Goal: Task Accomplishment & Management: Use online tool/utility

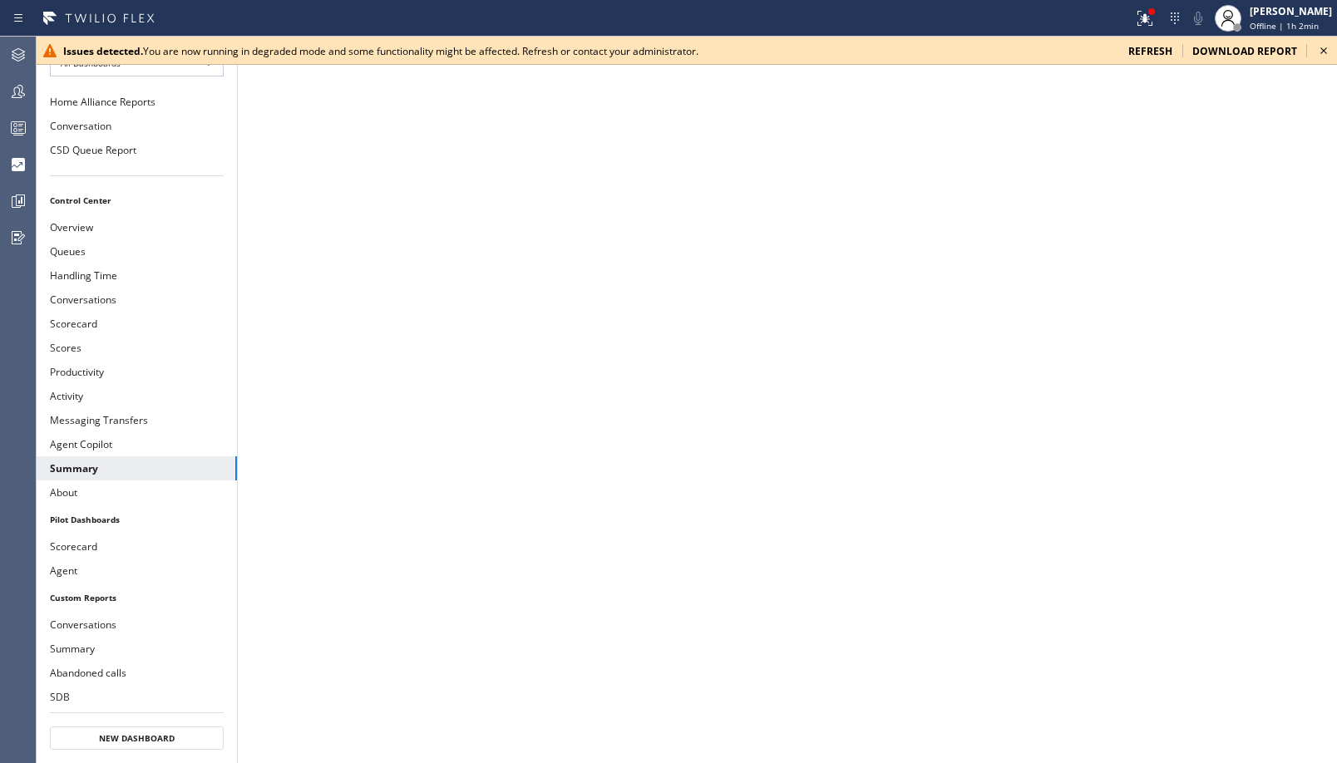
click at [22, 89] on icon at bounding box center [18, 91] width 13 height 13
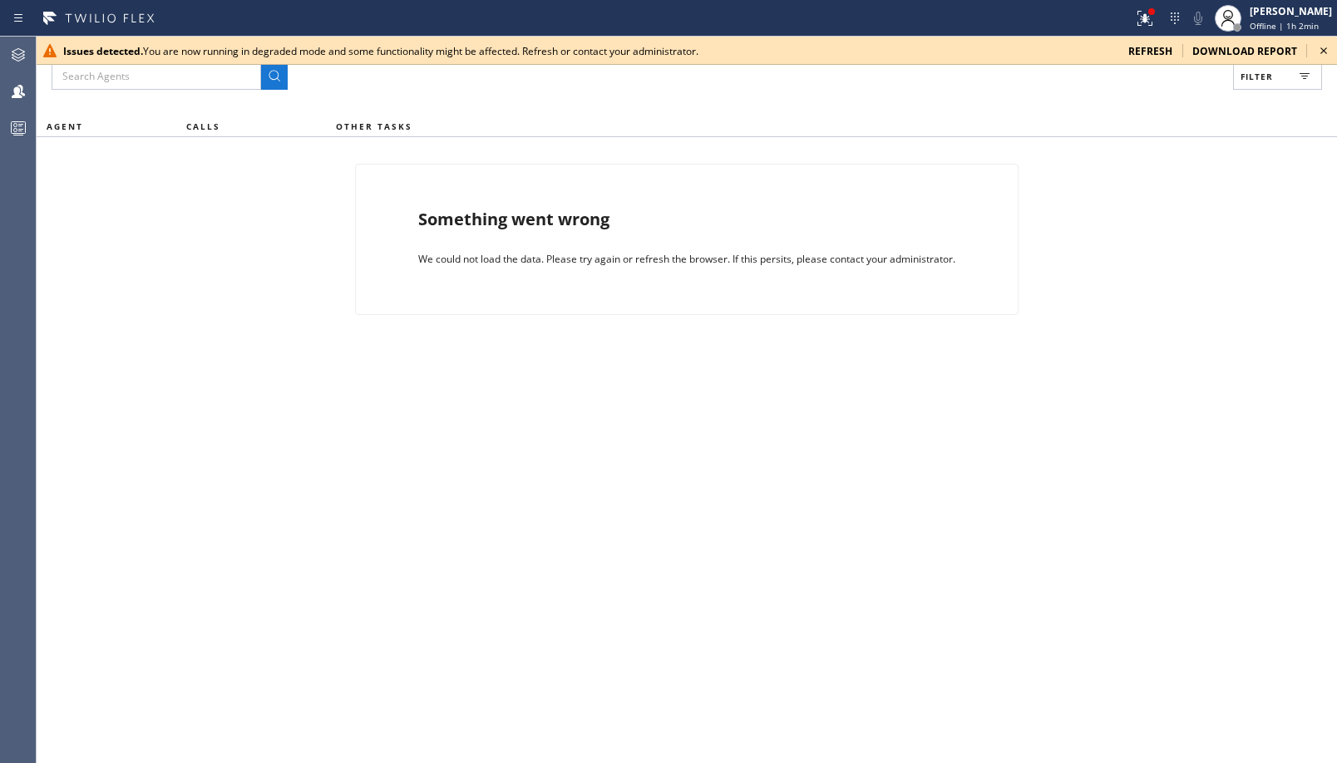
click at [1265, 88] on button "Filter" at bounding box center [1277, 76] width 89 height 27
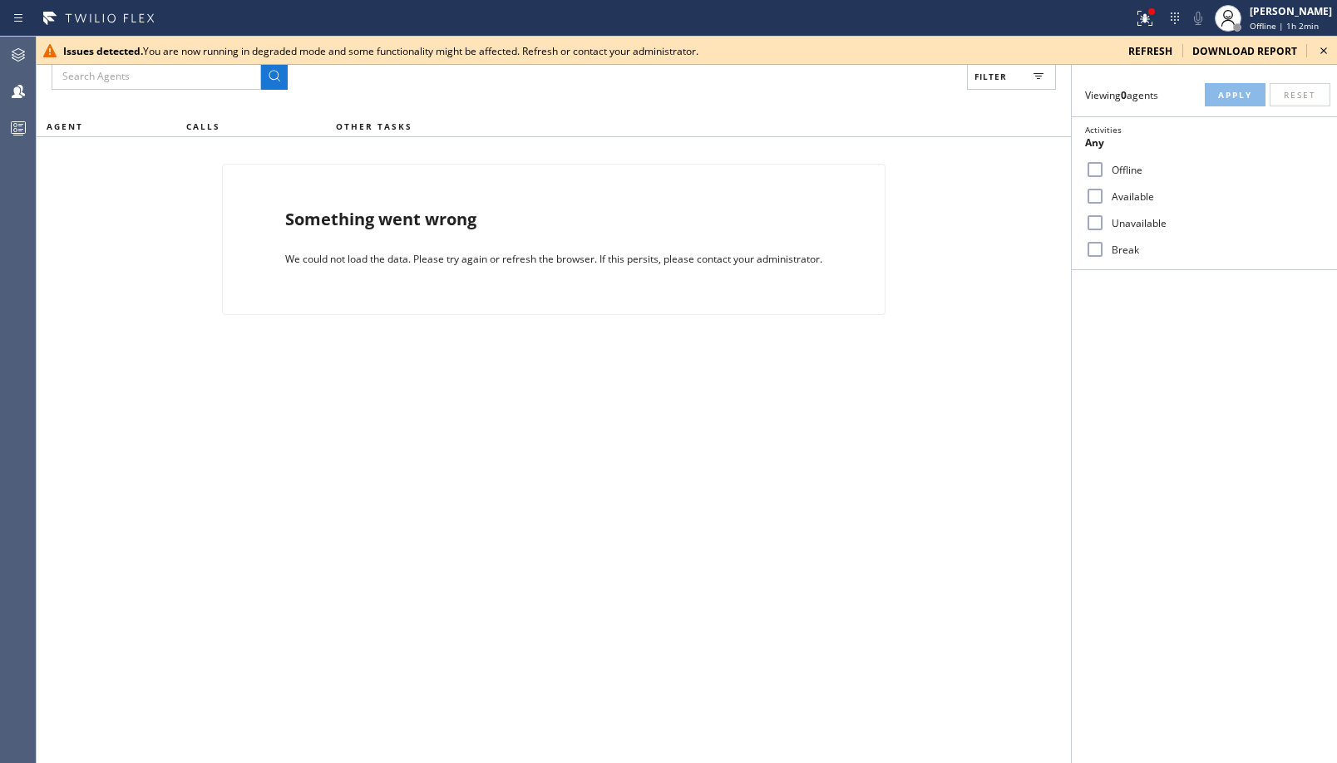
drag, startPoint x: 1105, startPoint y: 251, endPoint x: 1143, endPoint y: 221, distance: 48.6
click at [1106, 251] on label "Break" at bounding box center [1214, 250] width 219 height 14
click at [1105, 251] on input "Break" at bounding box center [1095, 249] width 20 height 20
checkbox input "true"
click at [1247, 91] on span "Apply" at bounding box center [1235, 95] width 34 height 12
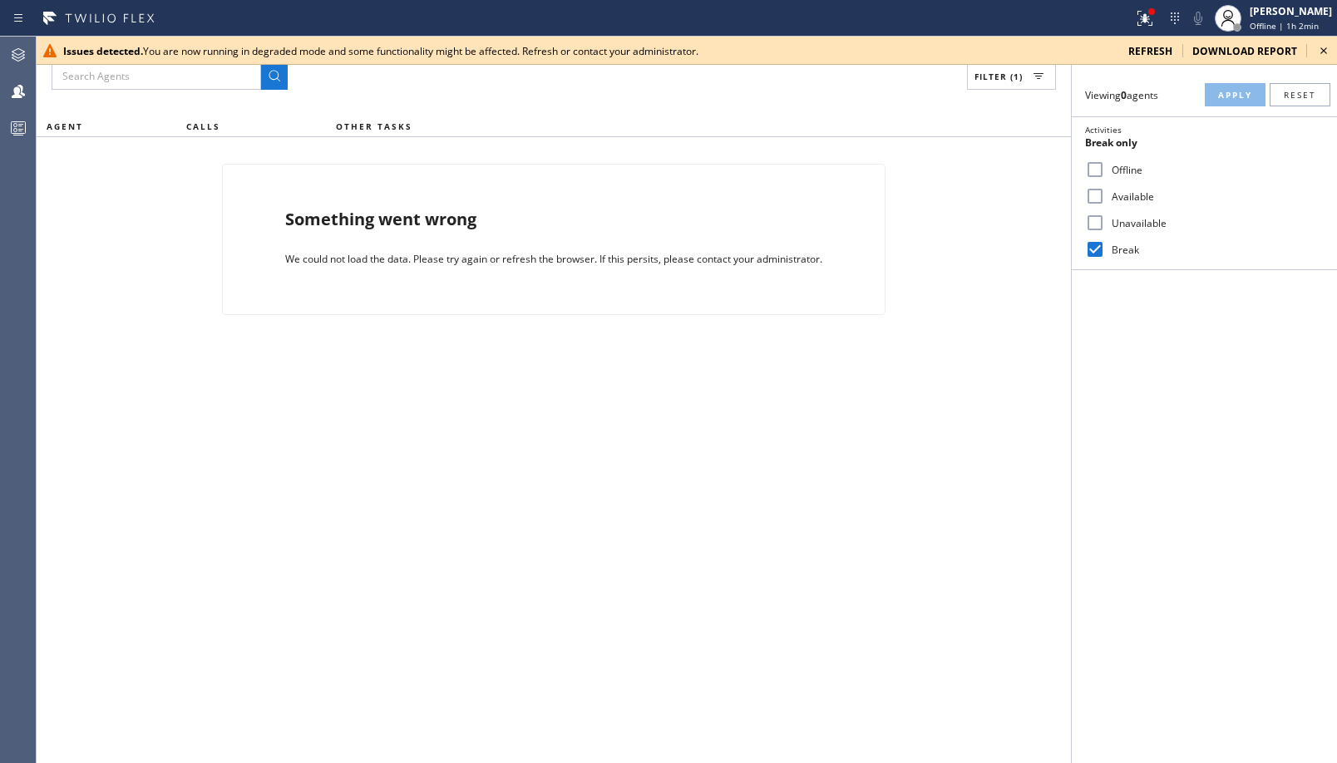
click at [1318, 49] on icon at bounding box center [1323, 51] width 20 height 20
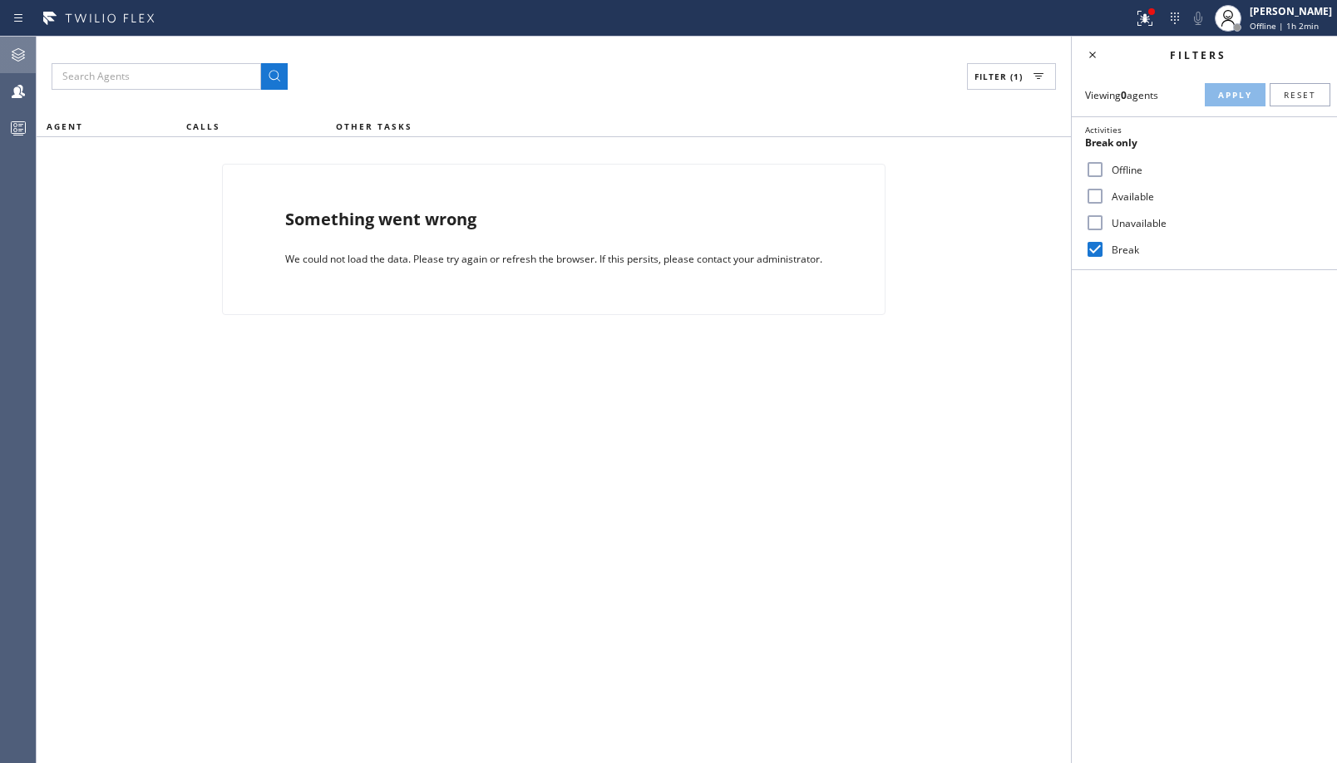
click at [23, 53] on icon at bounding box center [18, 55] width 20 height 20
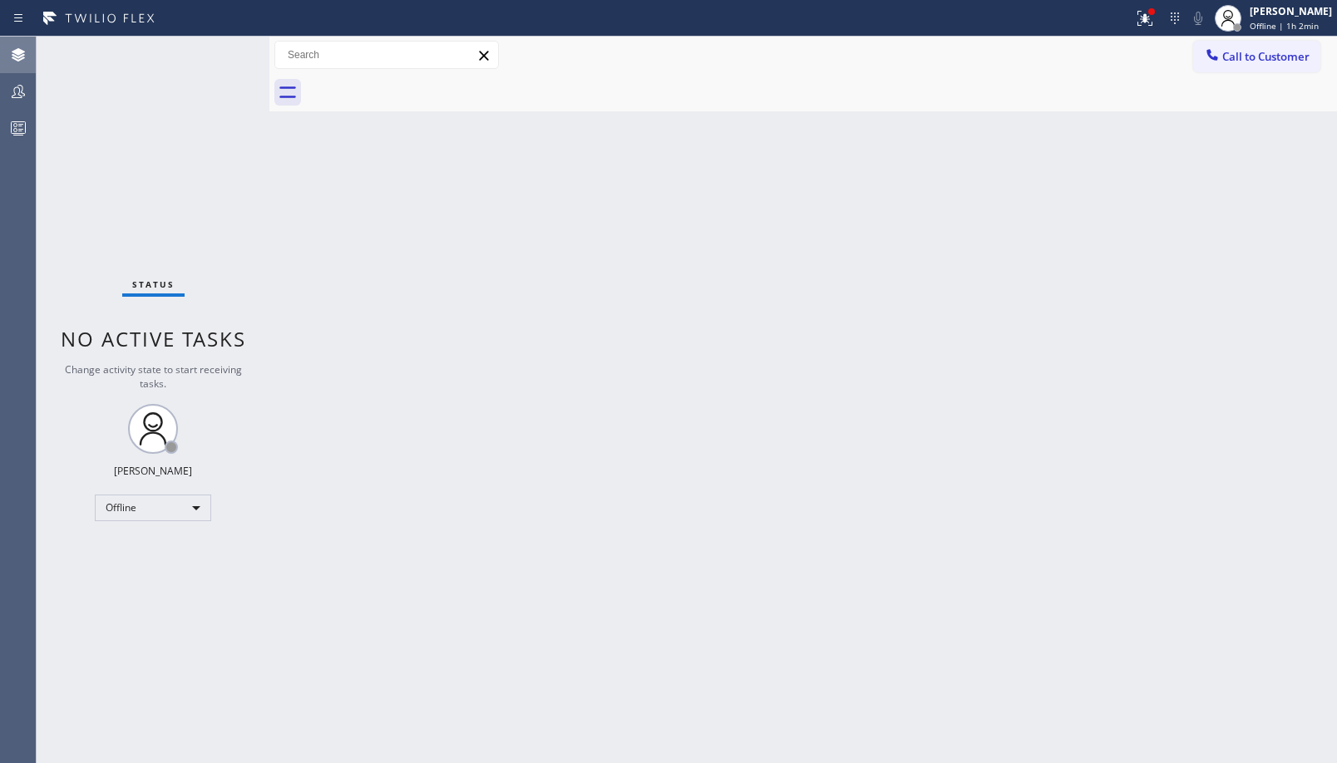
click at [15, 89] on icon at bounding box center [18, 91] width 20 height 20
click at [190, 500] on div "Offline" at bounding box center [153, 508] width 116 height 27
click at [149, 571] on li "Unavailable" at bounding box center [152, 573] width 113 height 20
click at [15, 155] on icon at bounding box center [18, 165] width 20 height 20
